Goal: Information Seeking & Learning: Learn about a topic

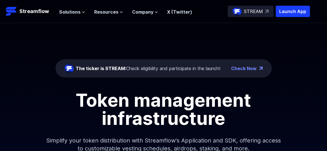
click at [82, 11] on icon at bounding box center [83, 12] width 3 height 3
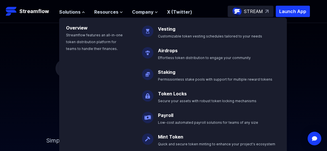
click at [148, 95] on img at bounding box center [147, 94] width 11 height 16
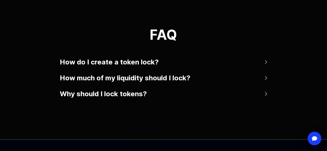
scroll to position [1109, 0]
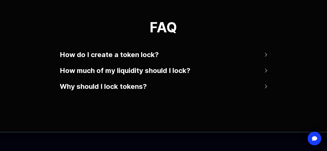
click at [183, 51] on button "How do I create a token lock?" at bounding box center [163, 55] width 207 height 14
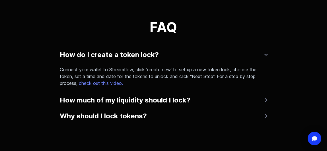
scroll to position [1138, 0]
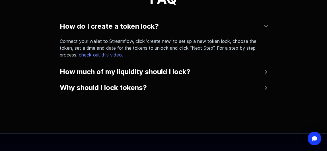
click at [188, 69] on button "How much of my liquidity should I lock?" at bounding box center [163, 72] width 207 height 14
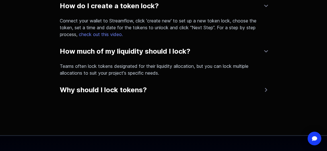
scroll to position [1166, 0]
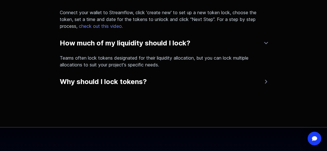
click at [183, 82] on button "Why should I lock tokens?" at bounding box center [163, 82] width 207 height 14
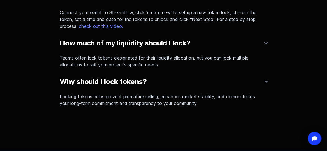
scroll to position [1109, 0]
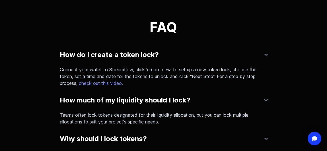
click at [94, 84] on link "check out this video." at bounding box center [101, 84] width 46 height 6
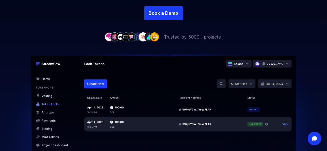
scroll to position [0, 0]
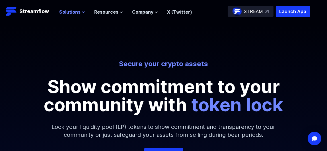
click at [77, 11] on span "Solutions" at bounding box center [69, 12] width 21 height 7
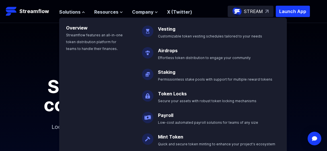
click at [147, 30] on img at bounding box center [147, 29] width 11 height 16
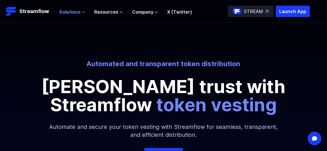
click at [74, 12] on span "Solutions" at bounding box center [69, 12] width 21 height 7
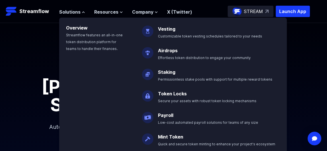
click at [147, 52] on img at bounding box center [147, 51] width 11 height 16
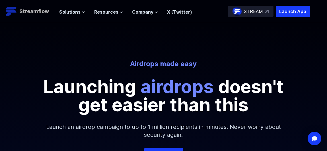
click at [42, 12] on p "Streamflow" at bounding box center [34, 11] width 30 height 8
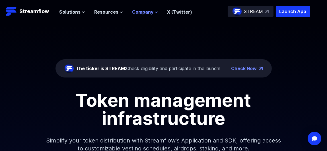
click at [140, 15] on span "Company" at bounding box center [142, 12] width 21 height 7
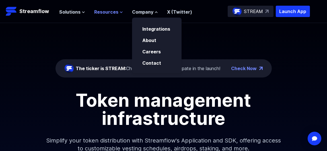
click at [117, 13] on button "Resources" at bounding box center [108, 12] width 29 height 7
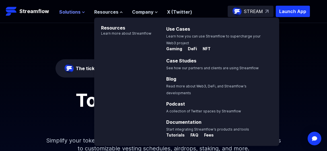
click at [73, 11] on span "Solutions" at bounding box center [69, 12] width 21 height 7
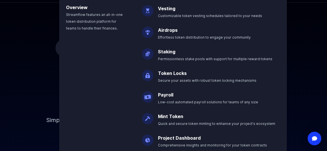
scroll to position [28, 0]
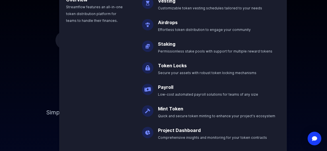
click at [147, 113] on img at bounding box center [147, 109] width 11 height 16
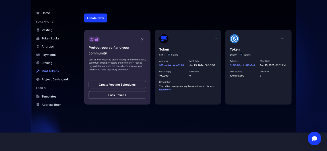
scroll to position [227, 0]
